Goal: Task Accomplishment & Management: Use online tool/utility

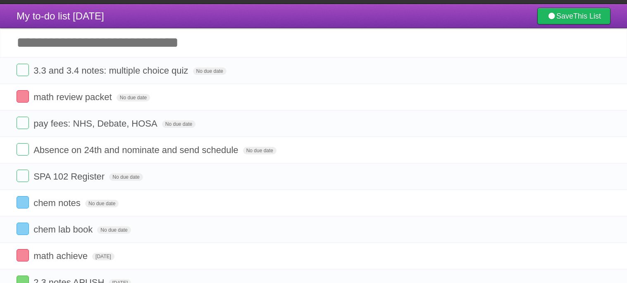
scroll to position [4, 0]
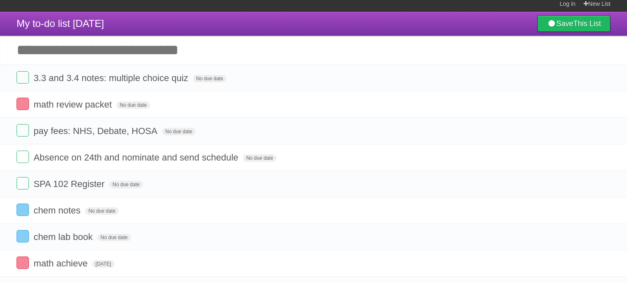
click at [203, 58] on input "Add another task" at bounding box center [313, 50] width 627 height 29
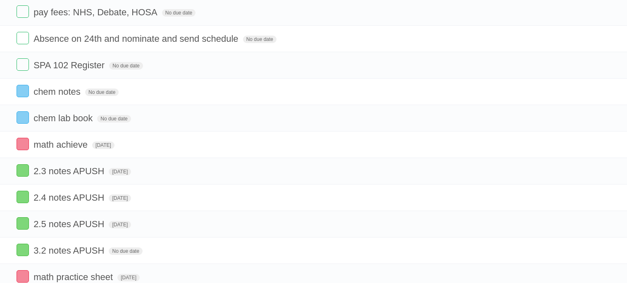
scroll to position [45, 0]
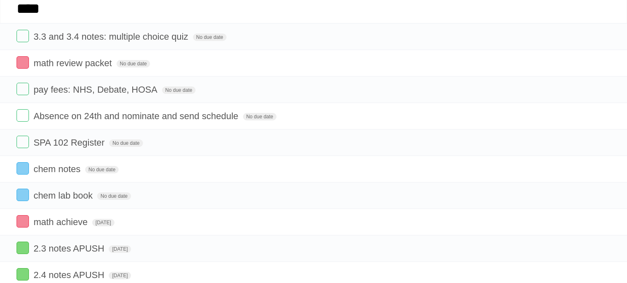
type input "*****"
type input "**********"
click input "*********" at bounding box center [0, 0] width 0 height 0
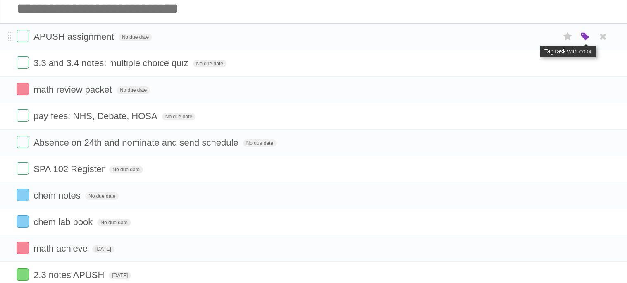
click at [586, 36] on icon "button" at bounding box center [585, 36] width 12 height 11
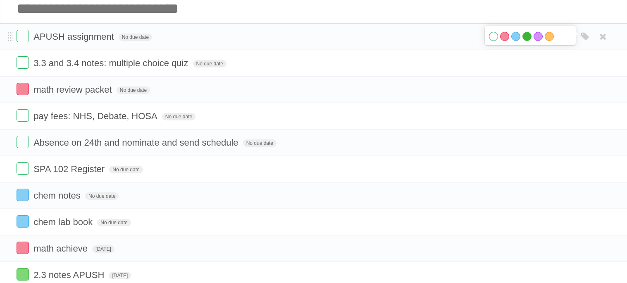
click at [529, 36] on label "Green" at bounding box center [526, 36] width 9 height 9
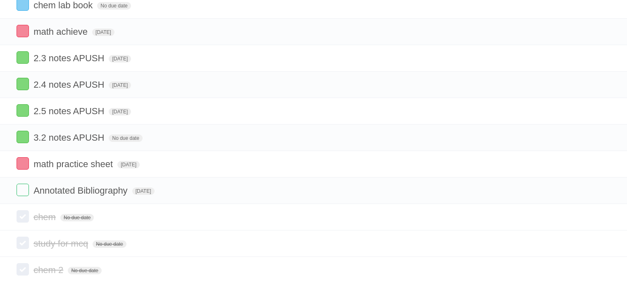
scroll to position [354, 0]
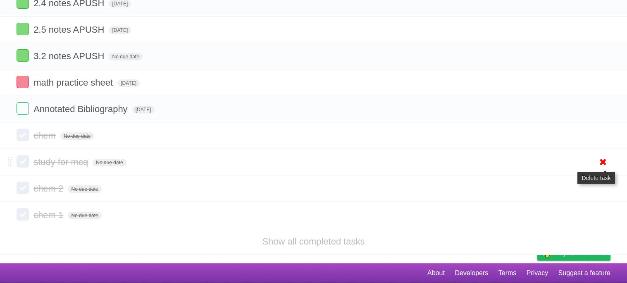
click at [601, 161] on icon at bounding box center [603, 162] width 12 height 14
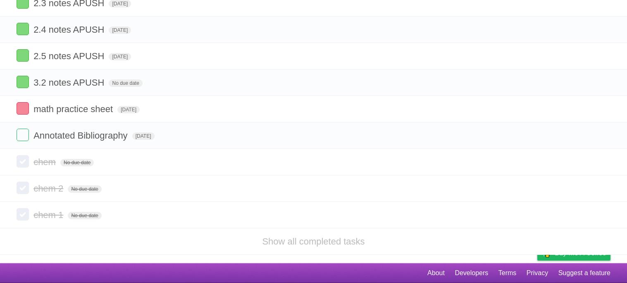
scroll to position [326, 0]
click at [606, 165] on icon at bounding box center [603, 162] width 12 height 14
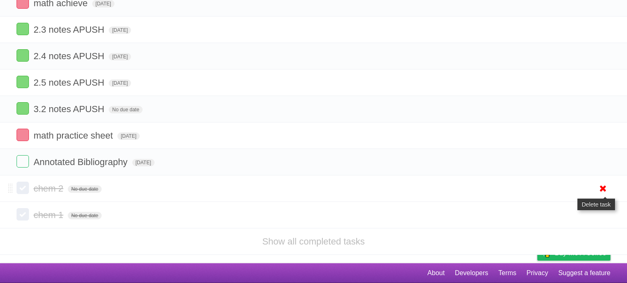
click at [597, 184] on icon at bounding box center [603, 188] width 12 height 14
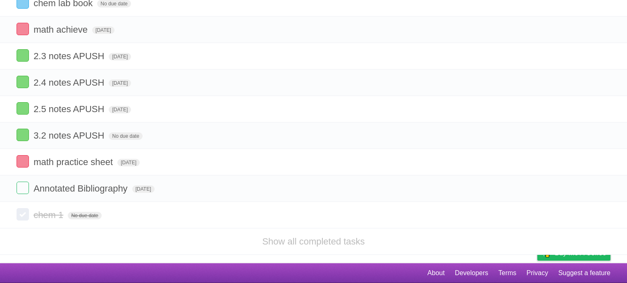
scroll to position [272, 0]
click at [604, 218] on icon at bounding box center [603, 215] width 12 height 14
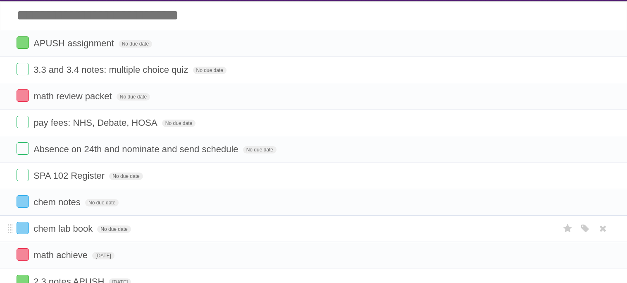
scroll to position [37, 0]
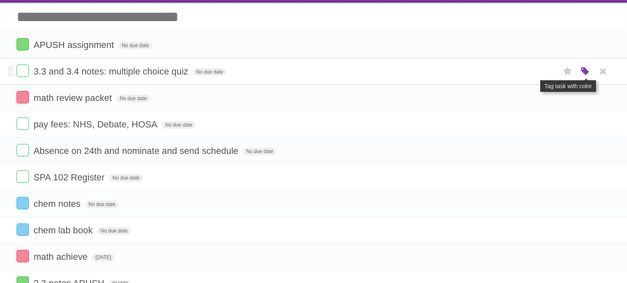
click at [587, 69] on icon "button" at bounding box center [585, 71] width 12 height 11
click at [527, 72] on label "Green" at bounding box center [526, 71] width 9 height 9
